Goal: Find specific page/section: Find specific page/section

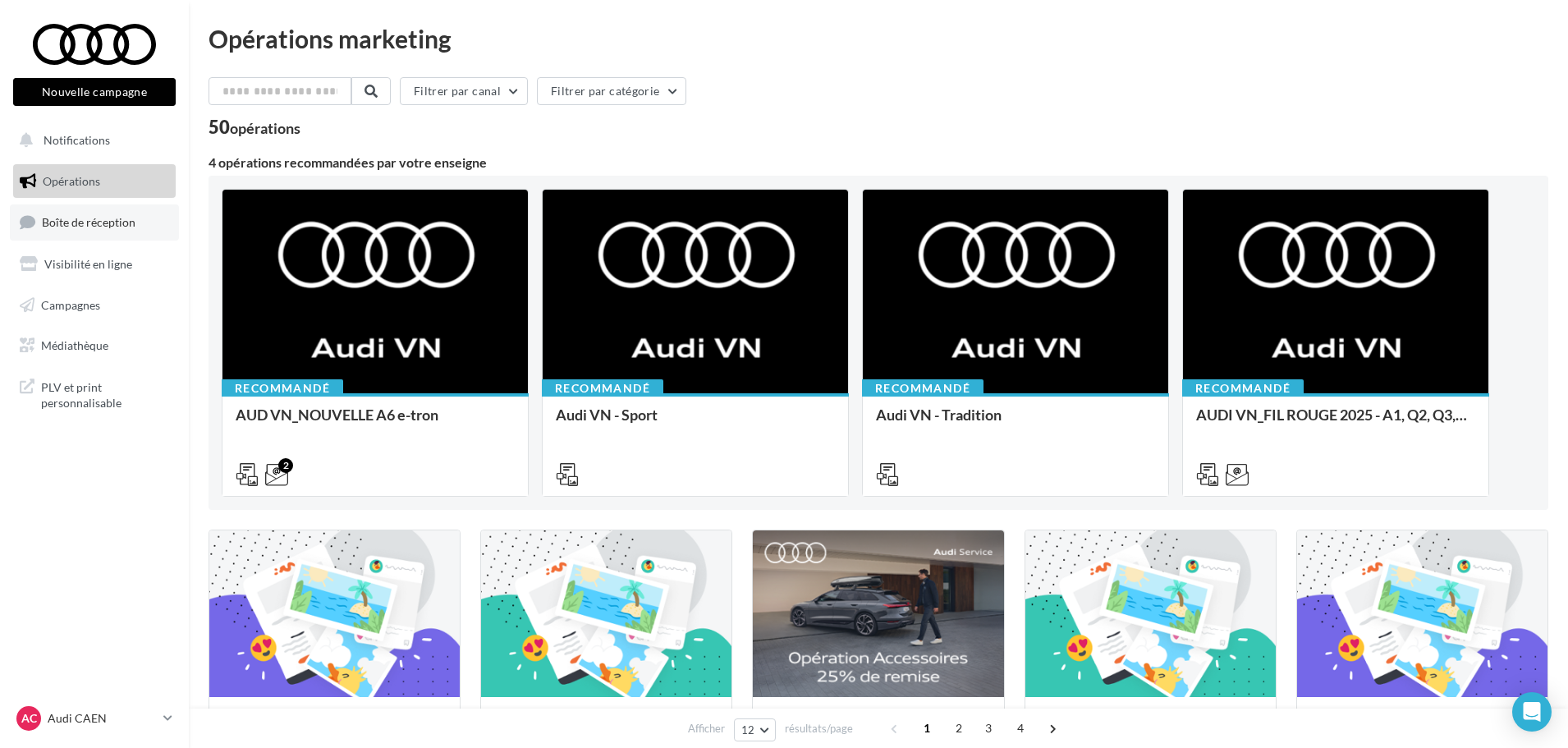
click at [88, 240] on link "Boîte de réception" at bounding box center [94, 222] width 169 height 36
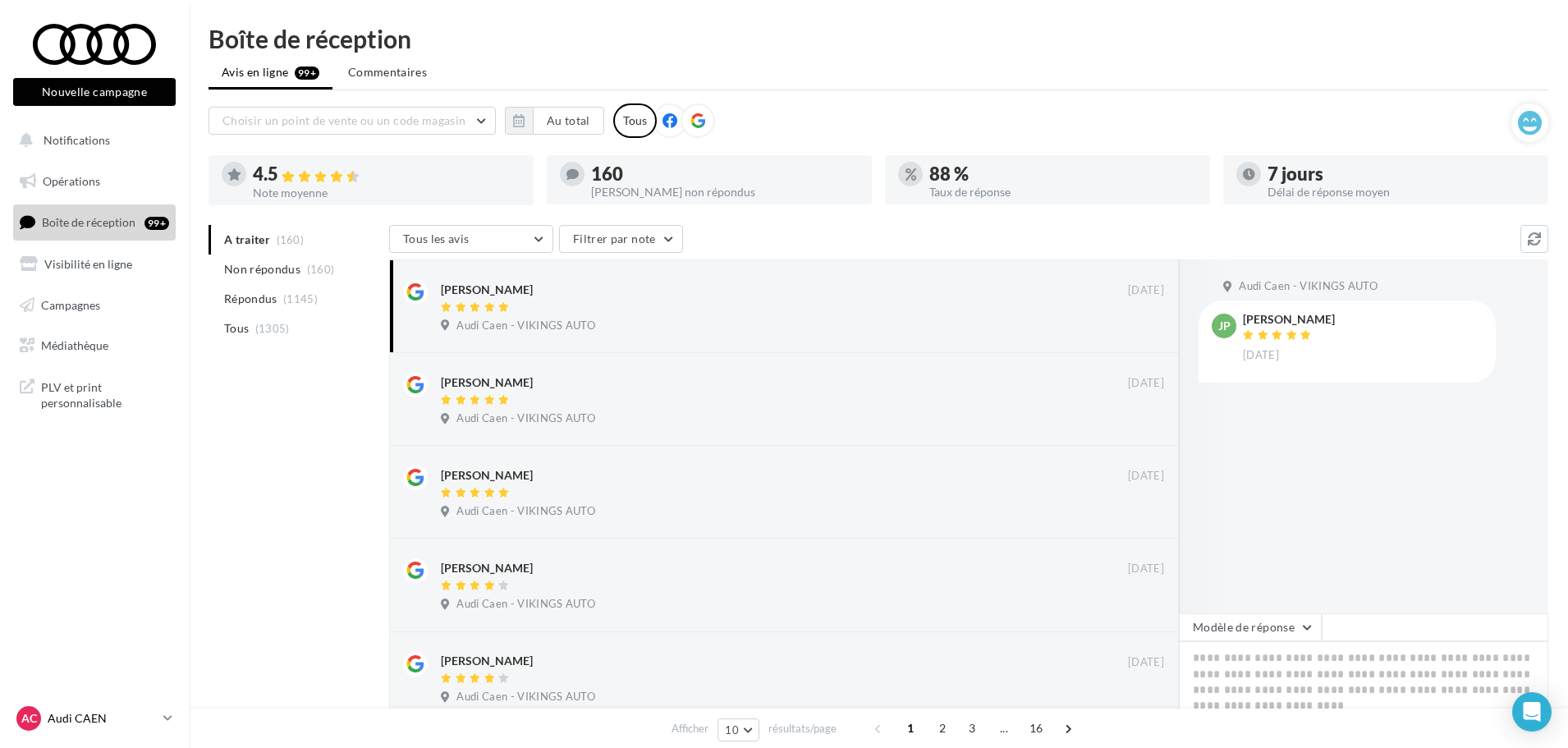
click at [111, 719] on p "Audi CAEN" at bounding box center [102, 717] width 109 height 16
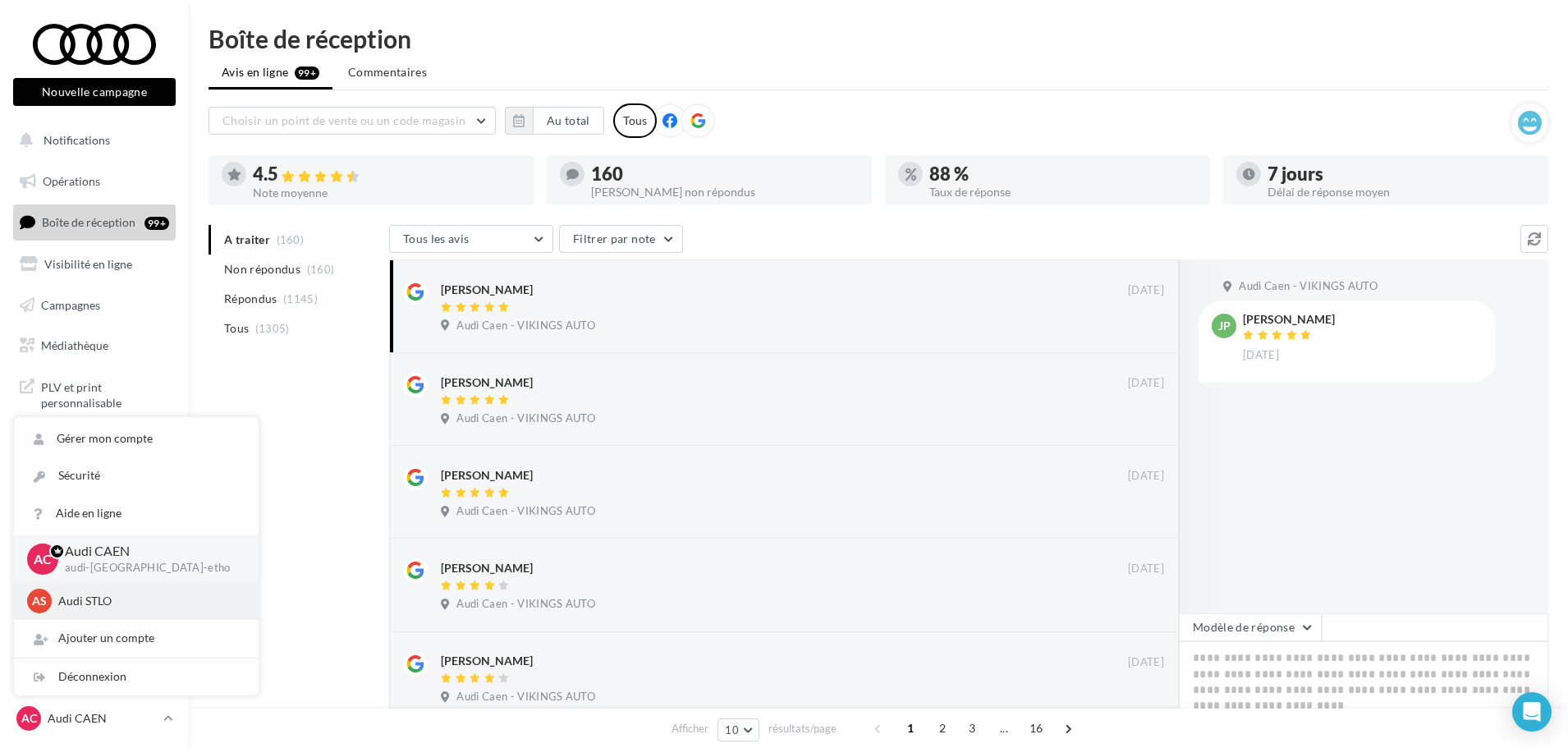
click at [100, 603] on p "Audi STLO" at bounding box center [149, 600] width 180 height 16
